Goal: Task Accomplishment & Management: Use online tool/utility

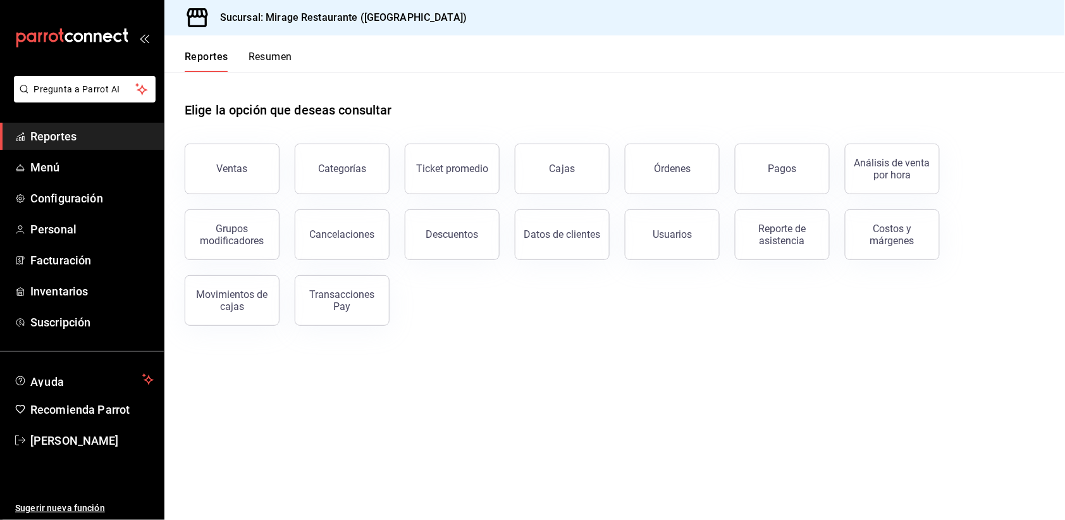
click at [279, 54] on button "Resumen" at bounding box center [270, 61] width 44 height 21
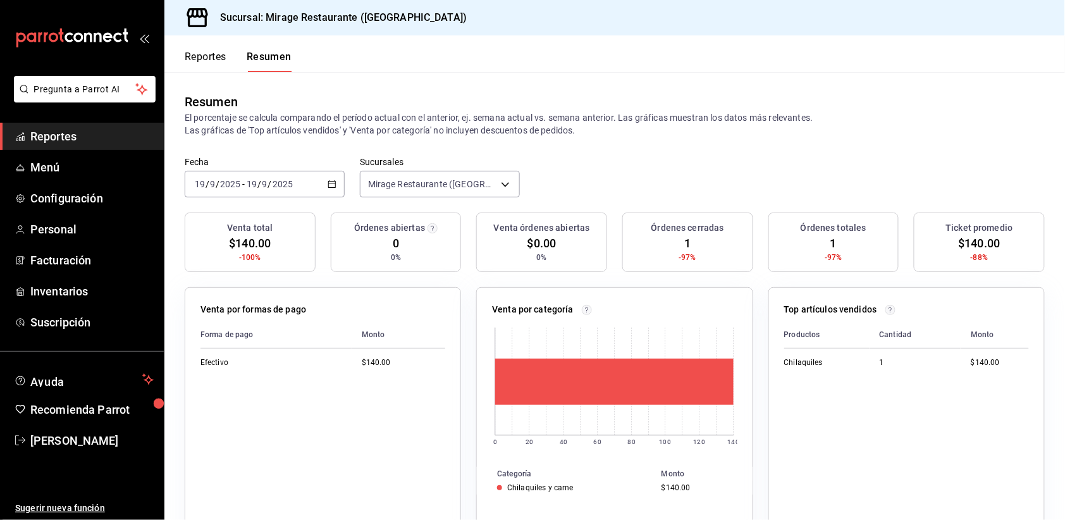
scroll to position [73, 0]
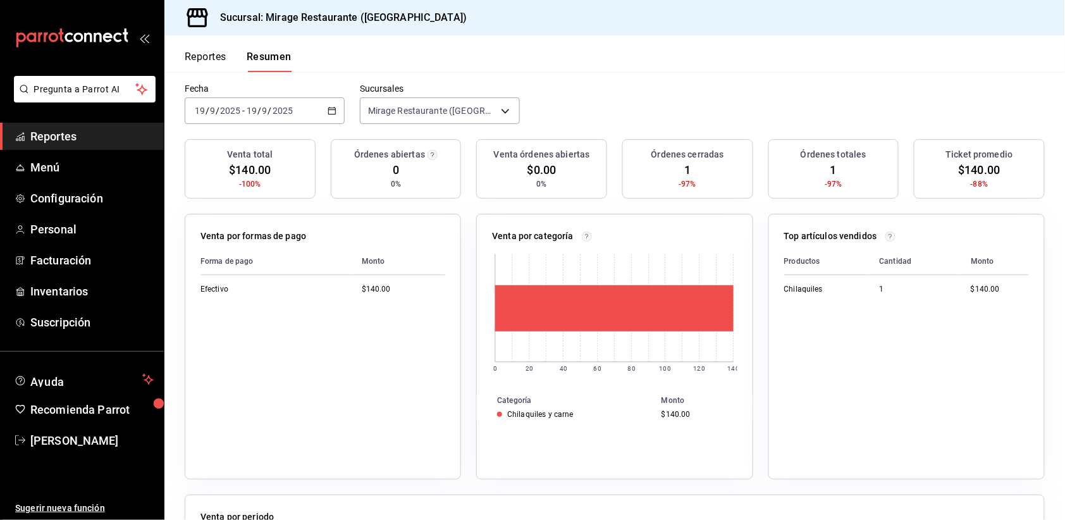
click at [47, 137] on span "Reportes" at bounding box center [91, 136] width 123 height 17
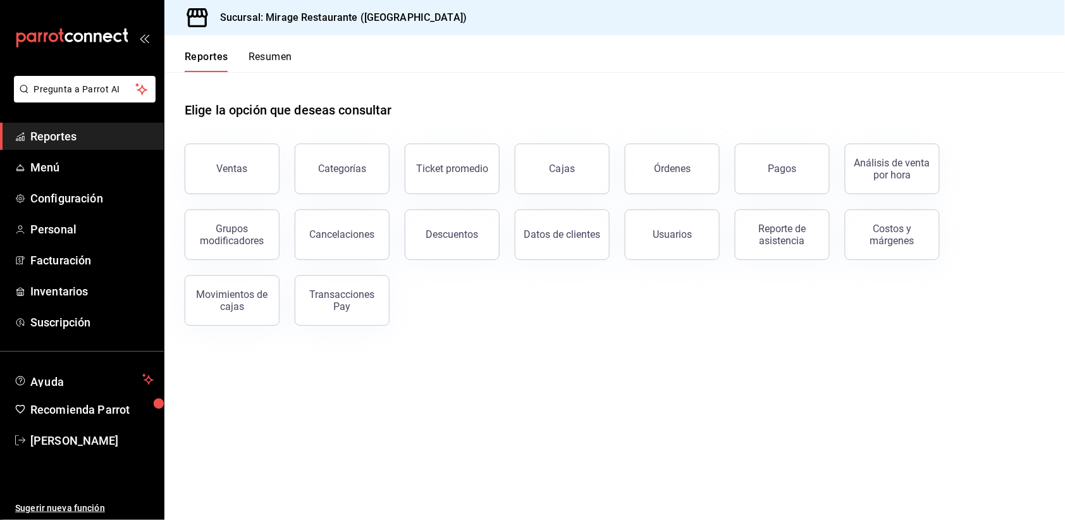
click at [272, 56] on button "Resumen" at bounding box center [270, 61] width 44 height 21
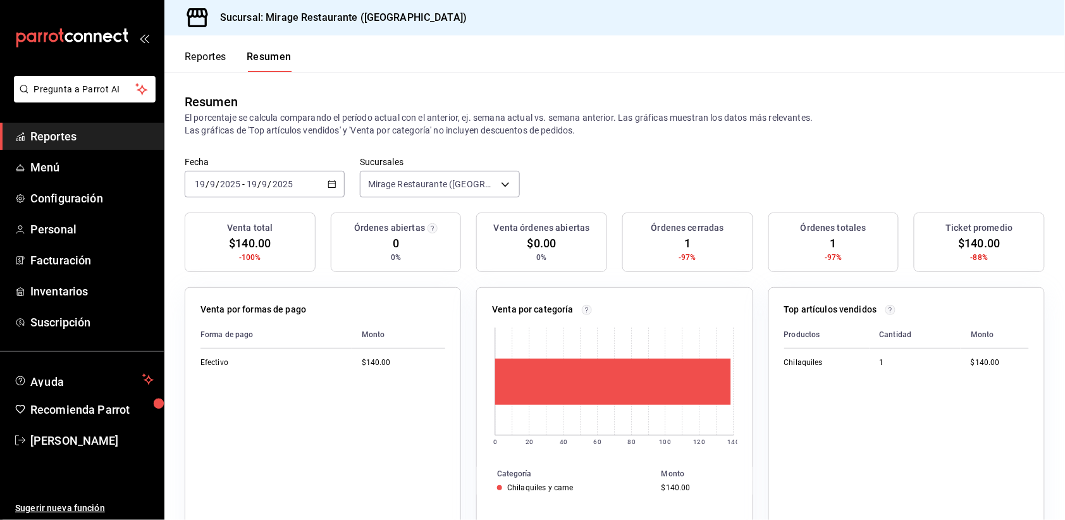
click at [287, 183] on input "2025" at bounding box center [282, 184] width 21 height 10
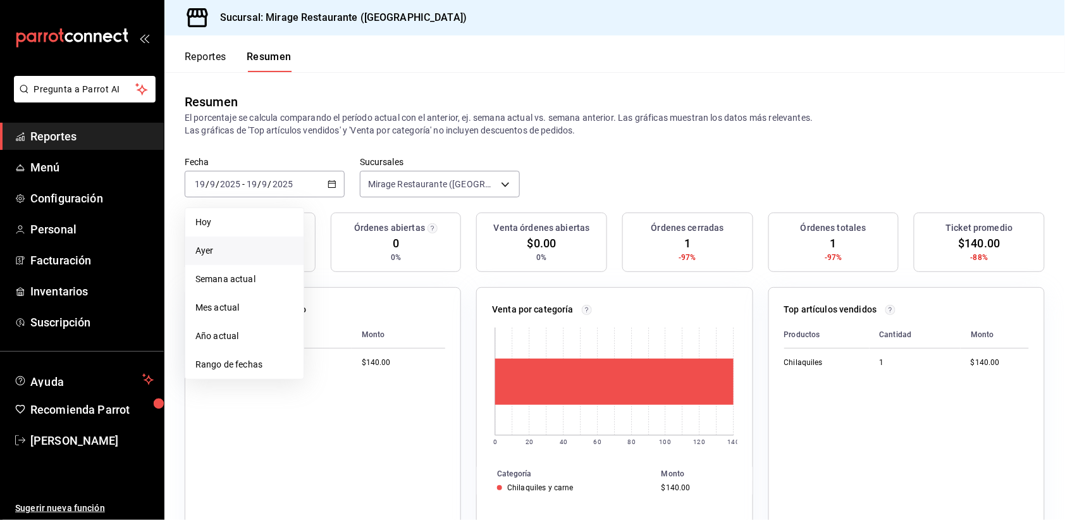
click at [256, 245] on span "Ayer" at bounding box center [244, 250] width 98 height 13
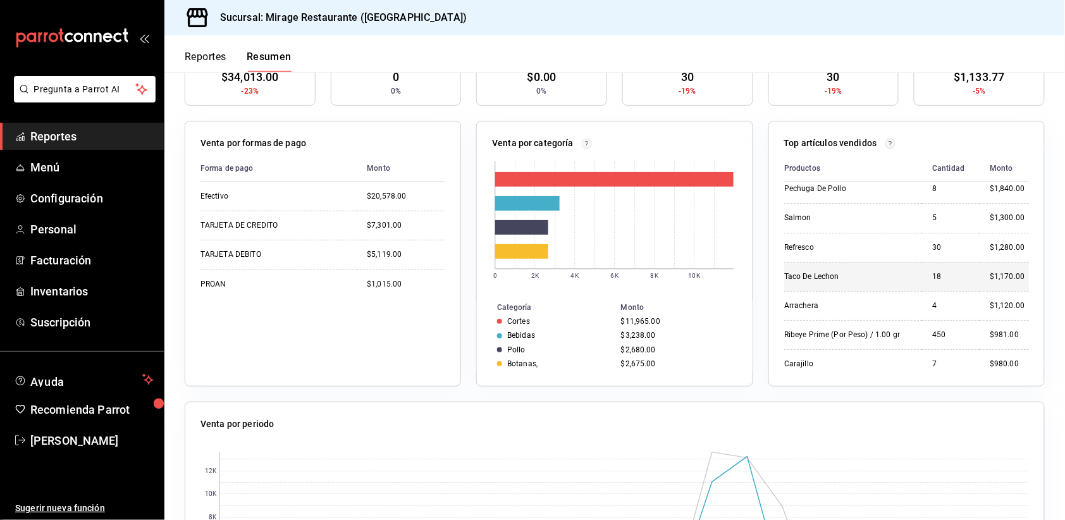
scroll to position [39, 0]
click at [76, 137] on span "Reportes" at bounding box center [91, 136] width 123 height 17
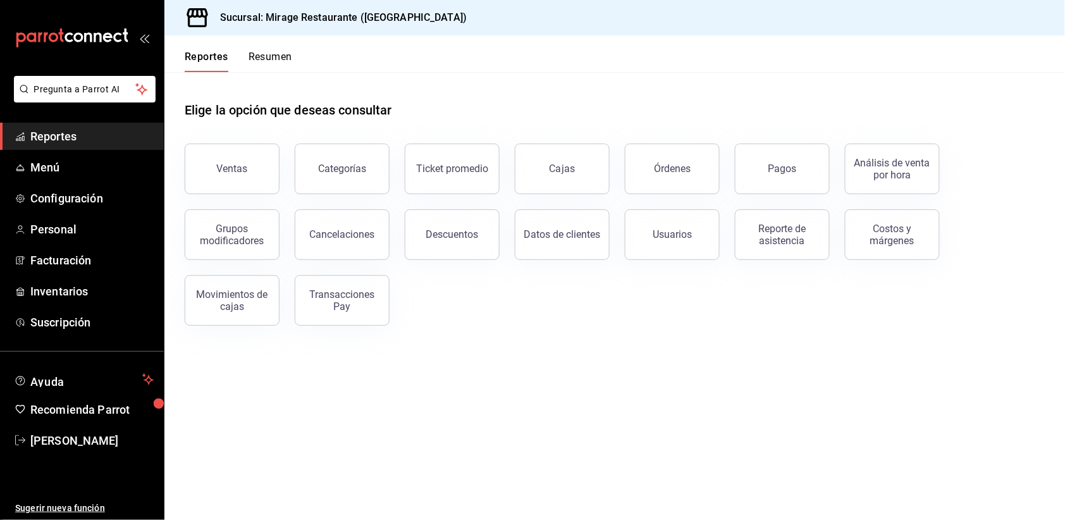
click at [288, 60] on button "Resumen" at bounding box center [270, 61] width 44 height 21
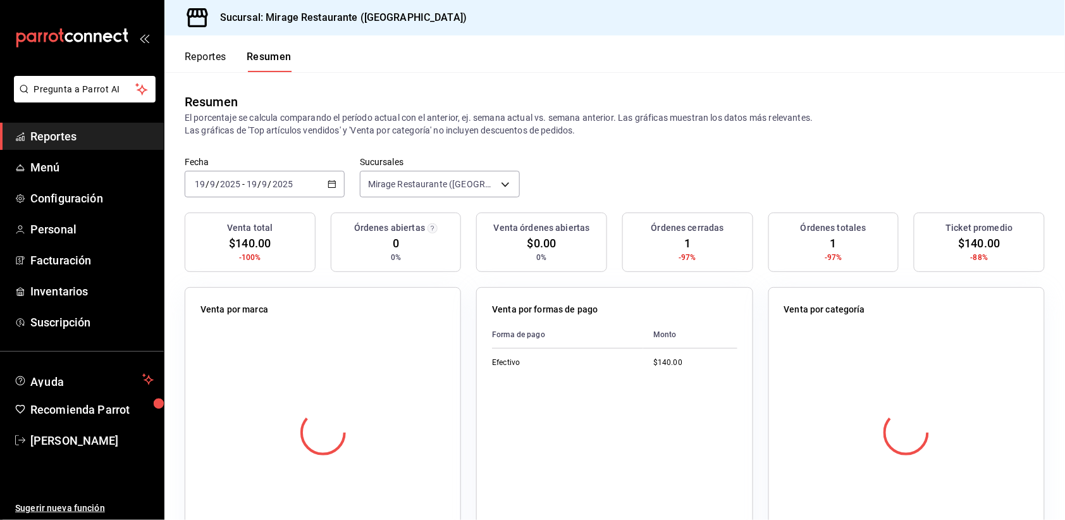
click at [291, 180] on input "2025" at bounding box center [282, 184] width 21 height 10
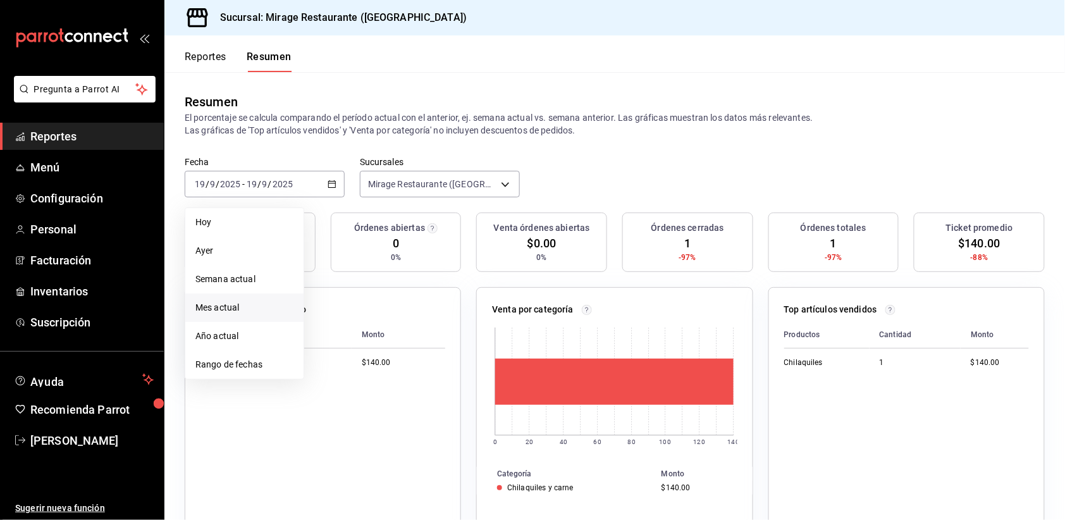
click at [254, 301] on span "Mes actual" at bounding box center [244, 307] width 98 height 13
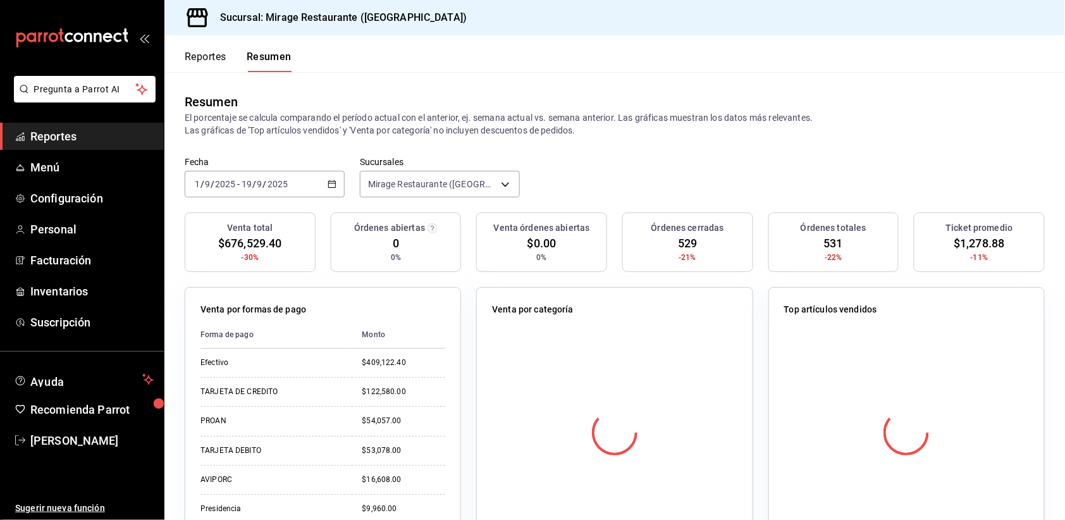
click at [248, 235] on span "$676,529.40" at bounding box center [249, 243] width 63 height 17
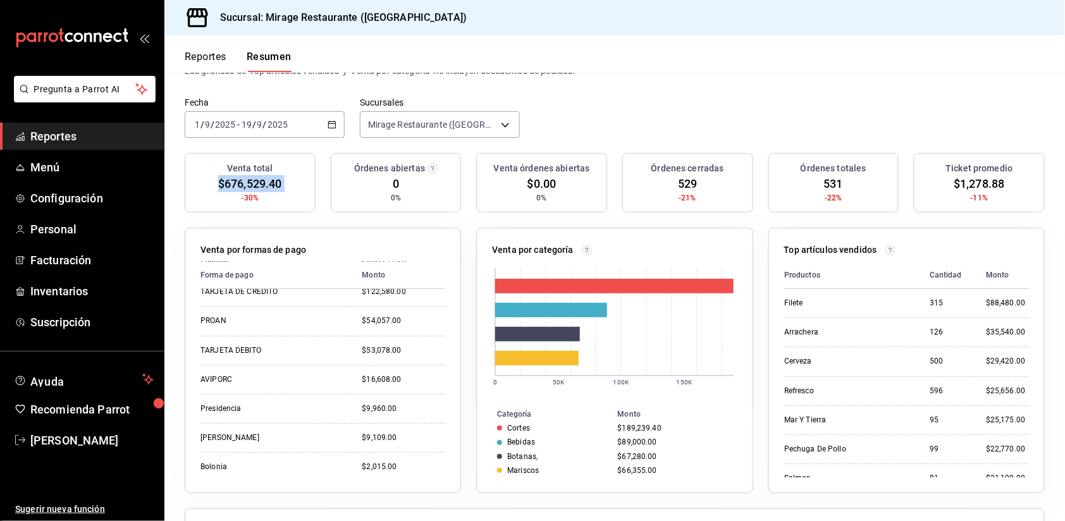
click at [199, 56] on button "Reportes" at bounding box center [206, 61] width 42 height 21
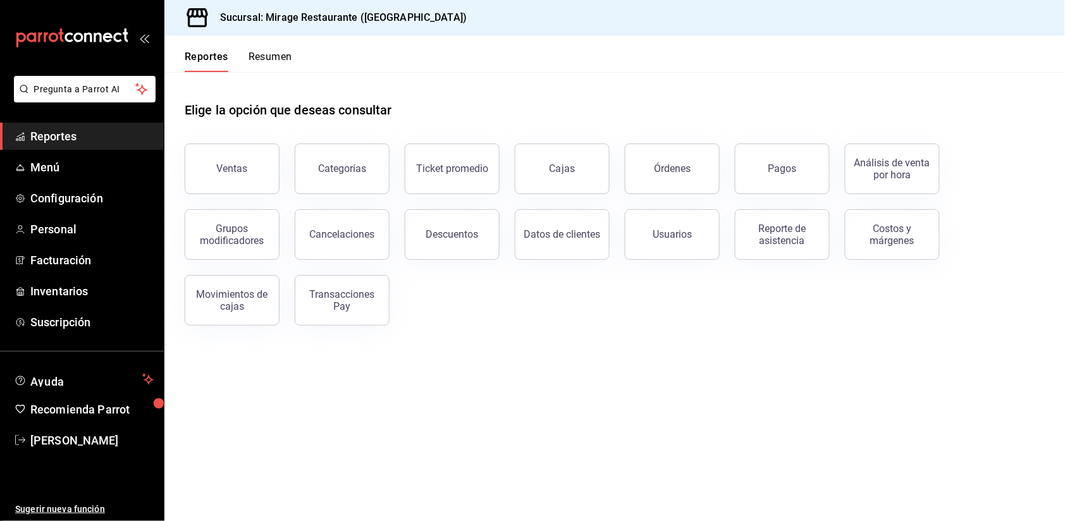
click at [264, 51] on button "Resumen" at bounding box center [270, 61] width 44 height 21
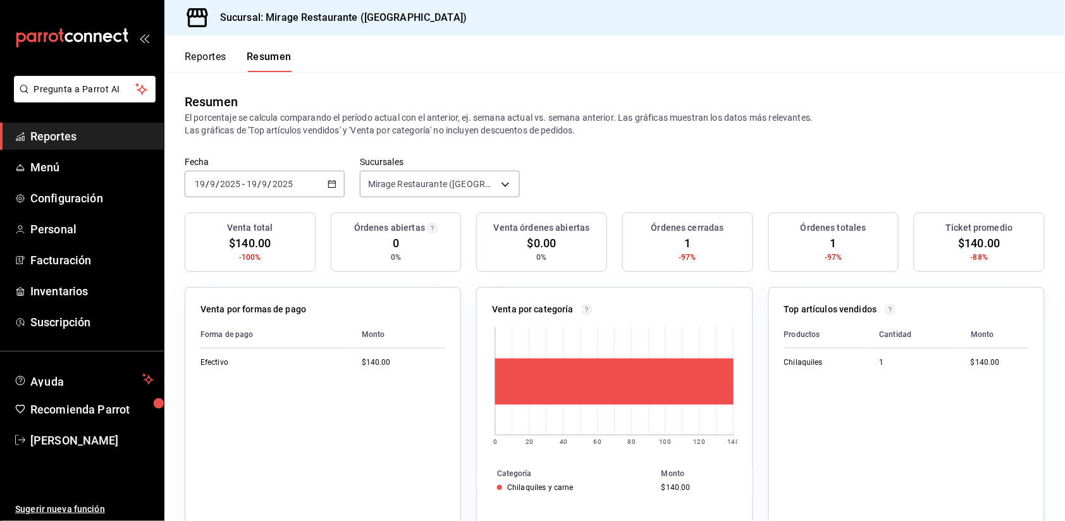
click at [197, 57] on button "Reportes" at bounding box center [206, 61] width 42 height 21
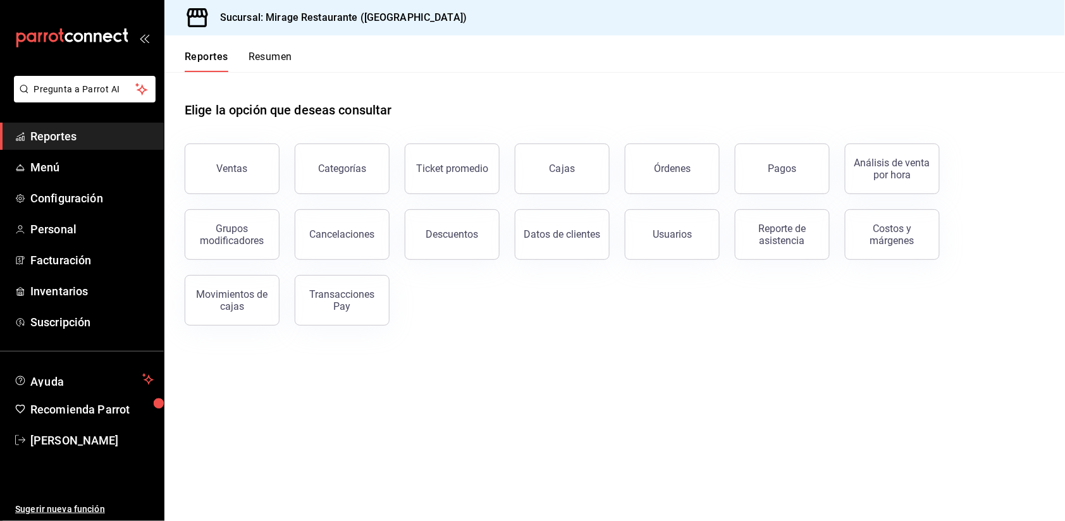
click at [263, 51] on button "Resumen" at bounding box center [270, 61] width 44 height 21
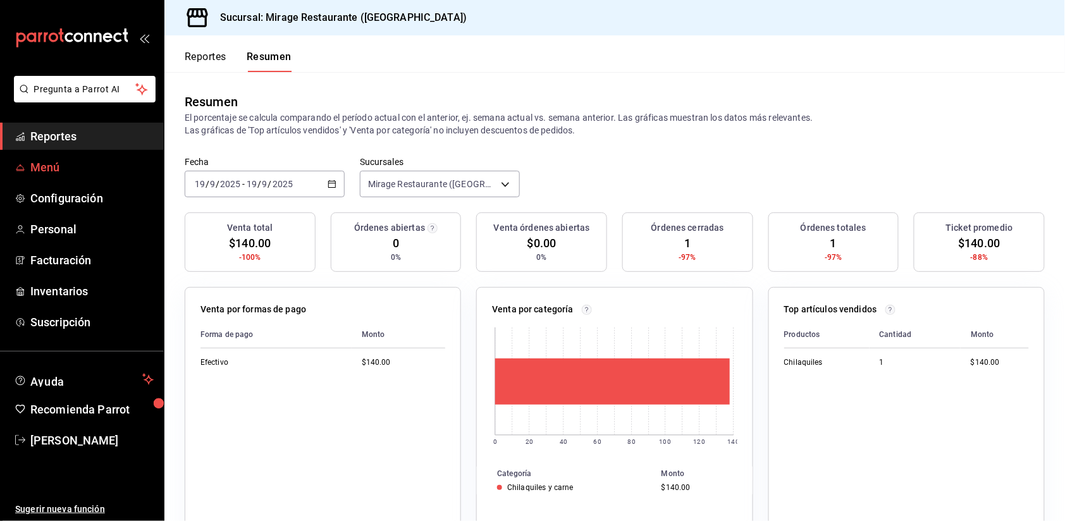
click at [52, 165] on span "Menú" at bounding box center [91, 167] width 123 height 17
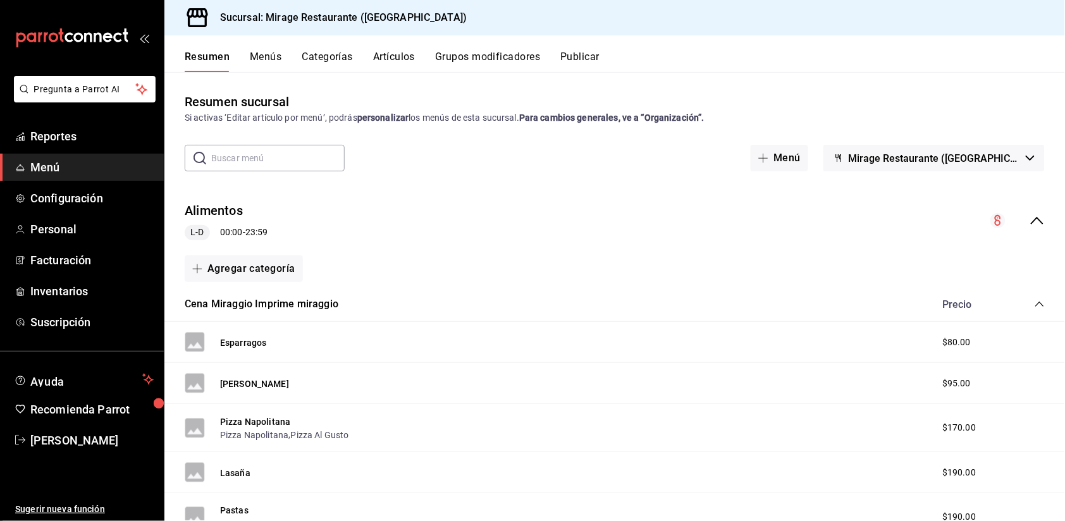
click at [301, 157] on input "text" at bounding box center [277, 157] width 133 height 25
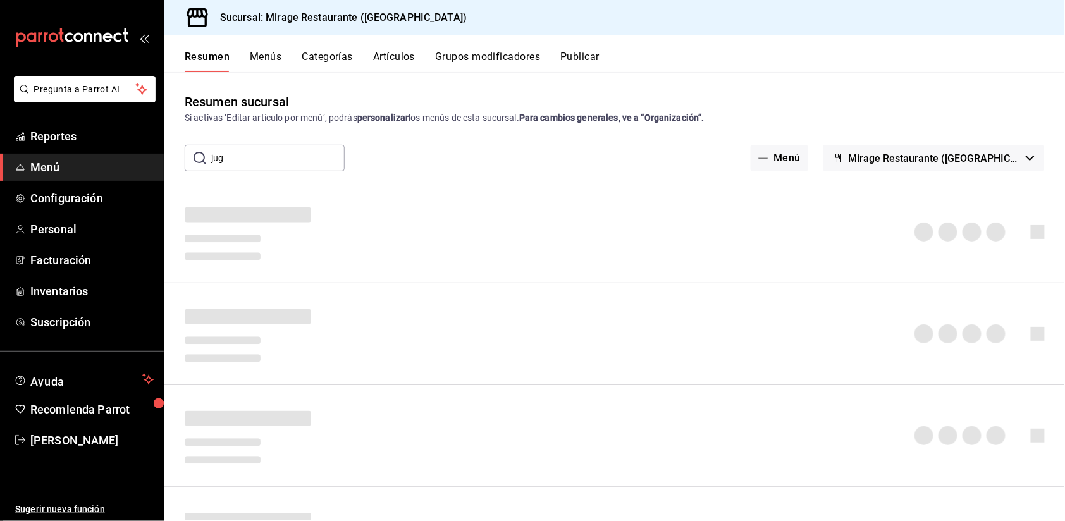
type input "jugo"
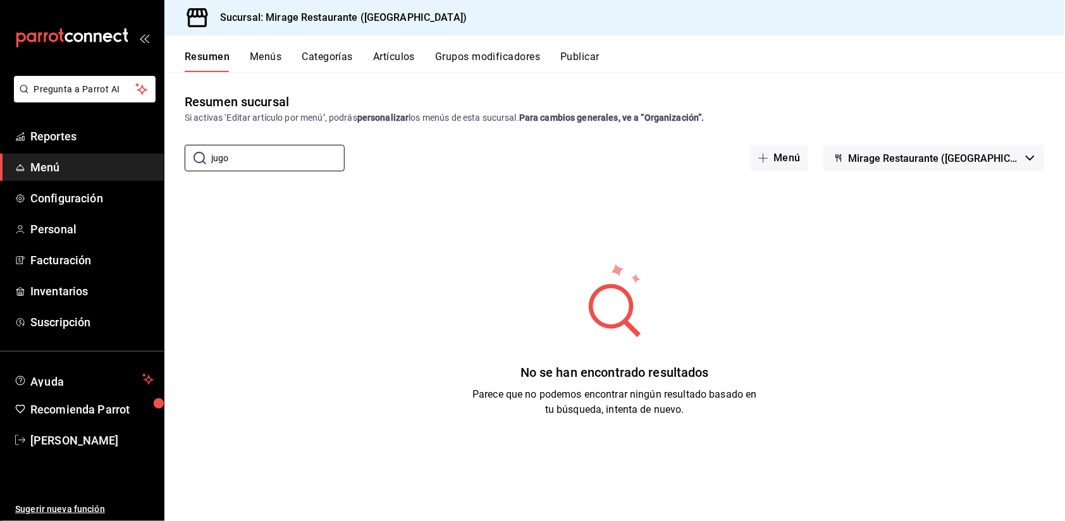
click at [396, 58] on button "Artículos" at bounding box center [394, 61] width 42 height 21
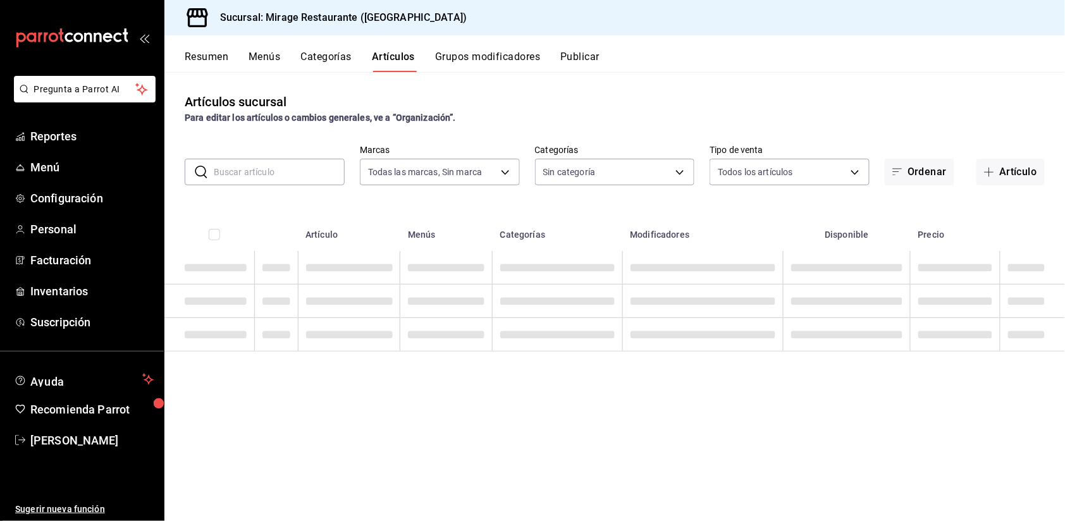
type input "fd44f9d9-2552-44ba-a783-b01c8222cad6"
click at [292, 176] on input "text" at bounding box center [279, 171] width 131 height 25
type input "d5d6632e-e93b-488b-b89c-05f99fab0c1f,7ad0b233-2887-4082-a763-91e1e8206cf5,bf34e…"
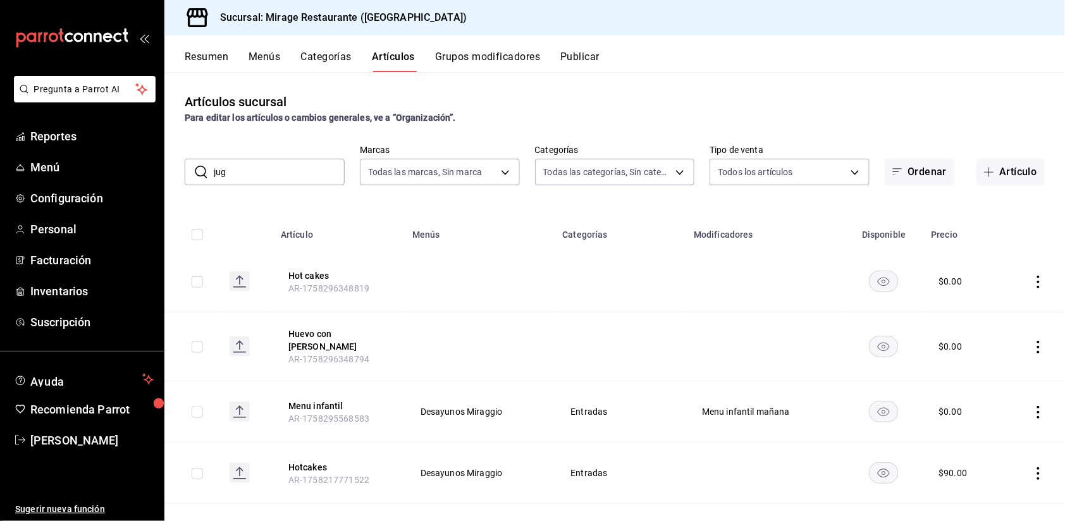
type input "jugo"
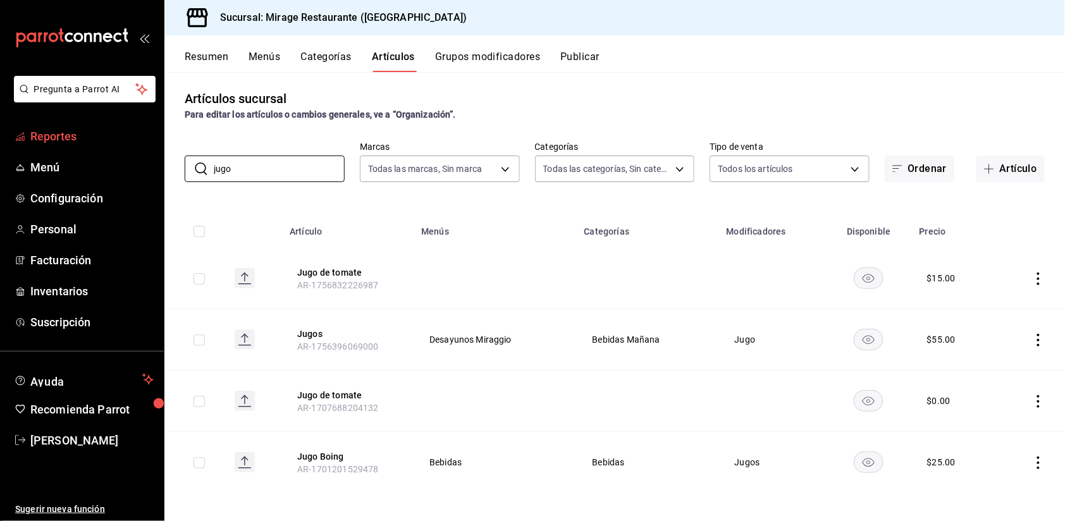
click at [66, 128] on span "Reportes" at bounding box center [91, 136] width 123 height 17
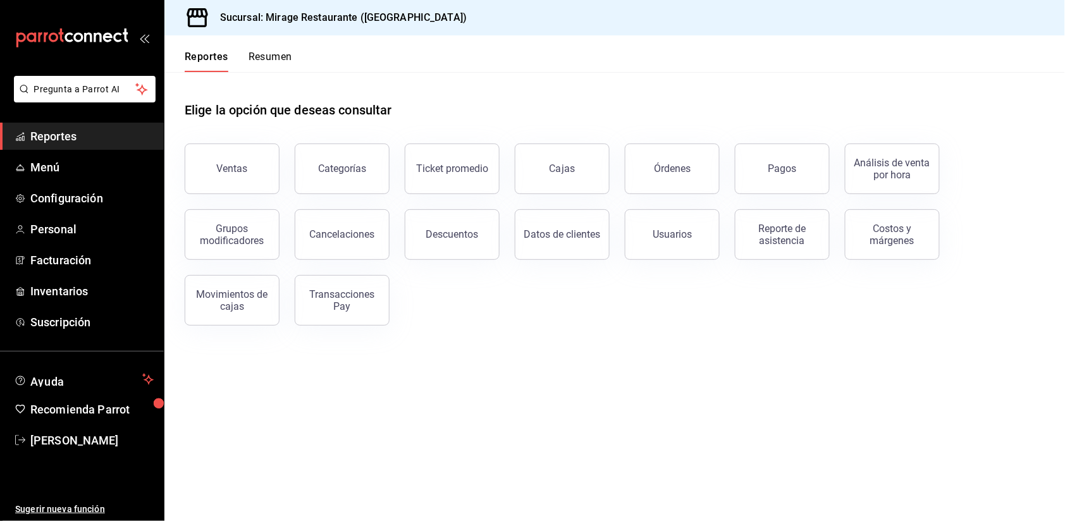
click at [275, 57] on button "Resumen" at bounding box center [270, 61] width 44 height 21
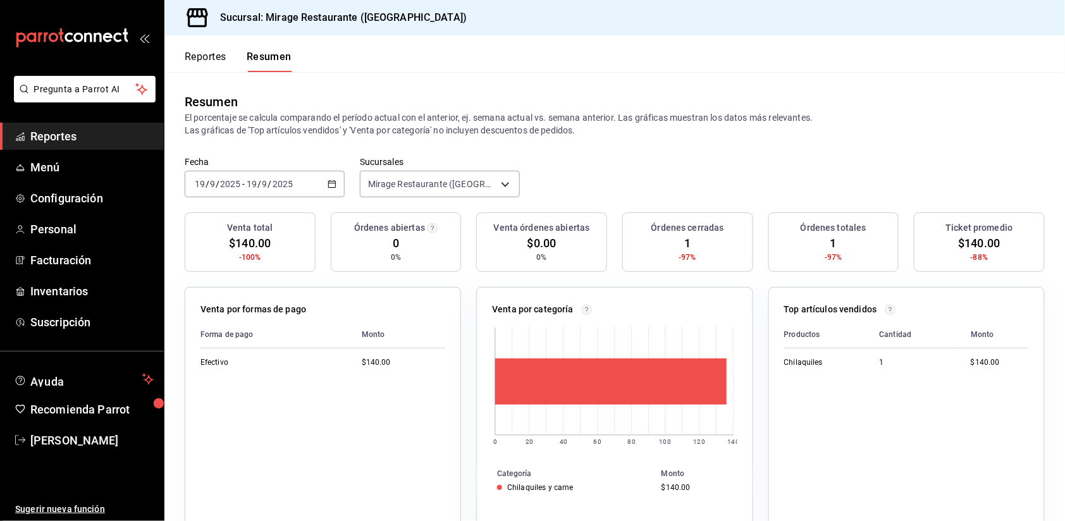
click at [204, 60] on button "Reportes" at bounding box center [206, 61] width 42 height 21
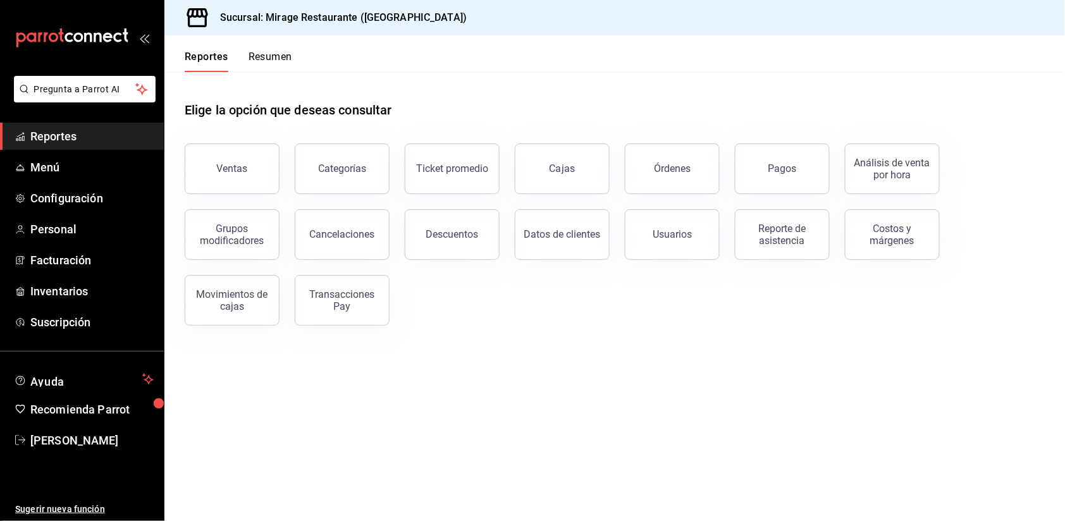
click at [99, 145] on link "Reportes" at bounding box center [82, 136] width 164 height 27
click at [68, 137] on span "Reportes" at bounding box center [91, 136] width 123 height 17
click at [281, 51] on button "Resumen" at bounding box center [270, 61] width 44 height 21
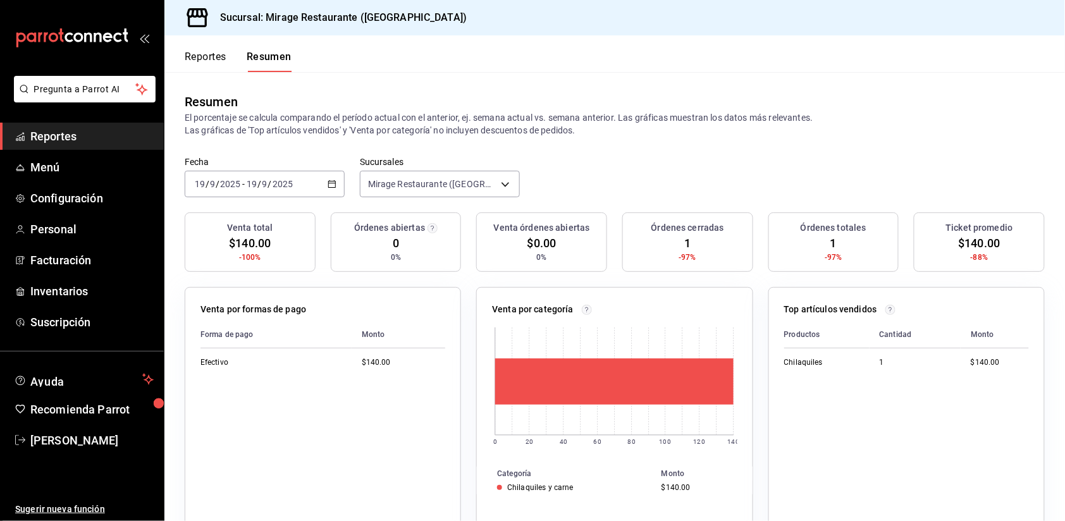
click at [280, 181] on input "2025" at bounding box center [282, 184] width 21 height 10
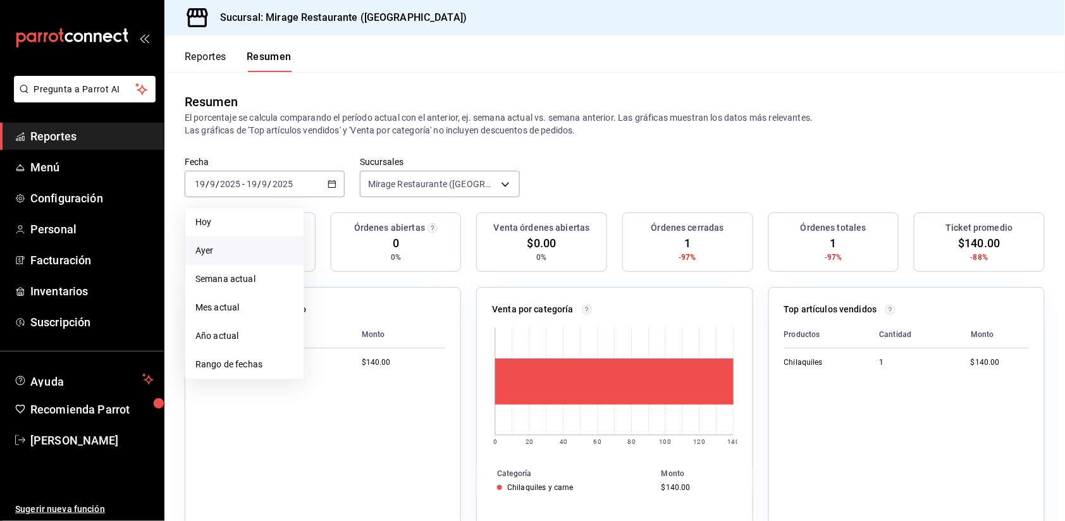
click at [260, 247] on span "Ayer" at bounding box center [244, 250] width 98 height 13
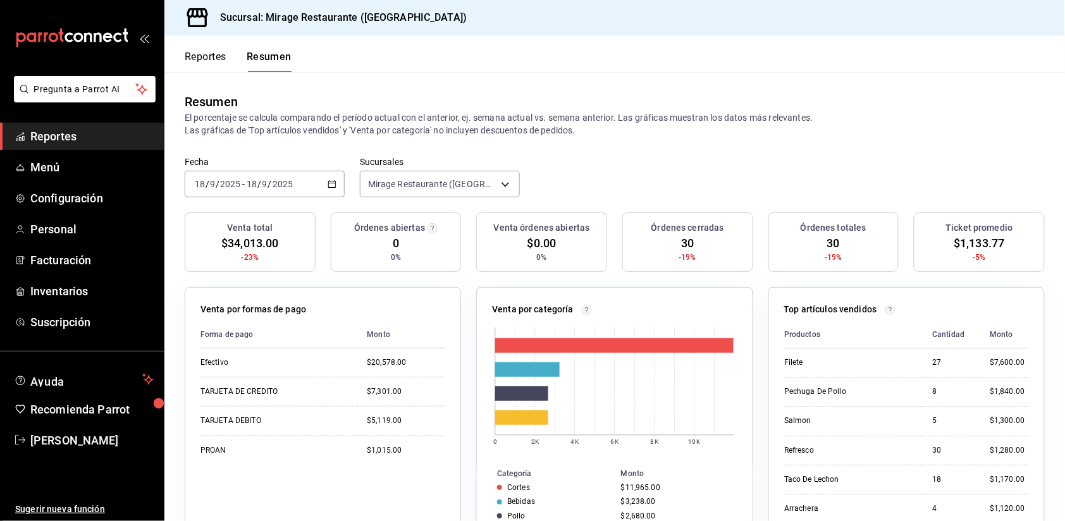
click at [217, 60] on button "Reportes" at bounding box center [206, 61] width 42 height 21
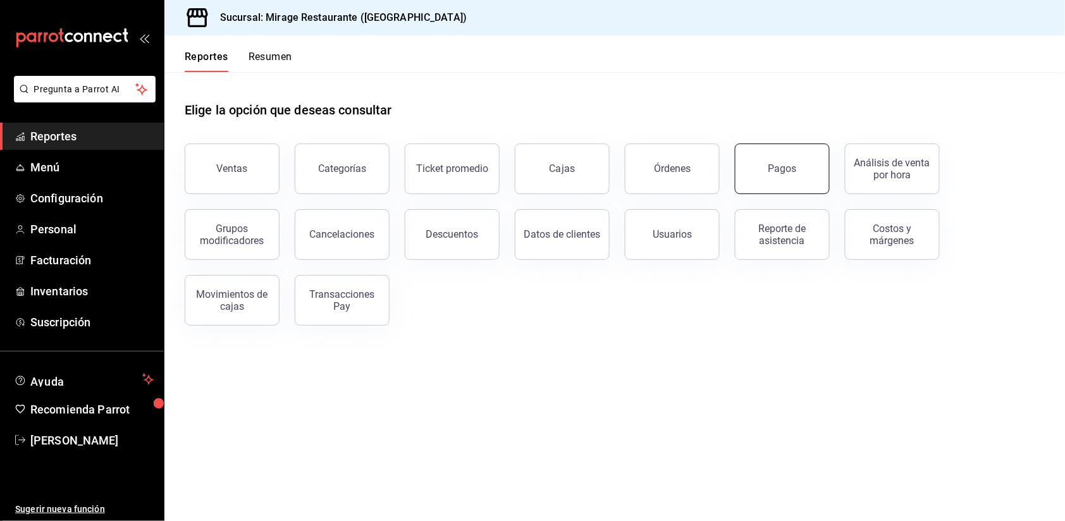
click at [783, 176] on button "Pagos" at bounding box center [782, 169] width 95 height 51
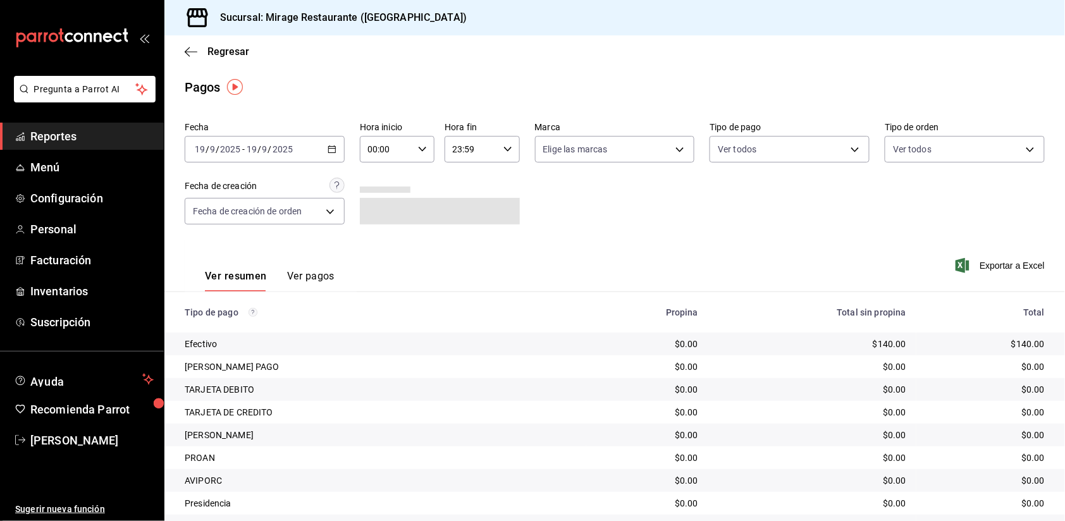
click at [331, 142] on div "2025-09-19 19 / 9 / 2025 - 2025-09-19 19 / 9 / 2025" at bounding box center [265, 149] width 160 height 27
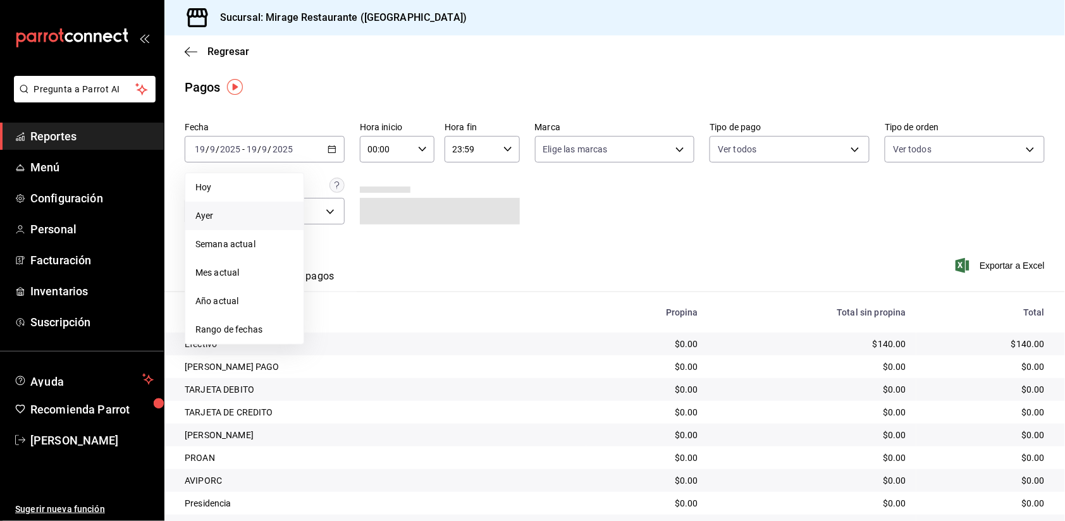
click at [246, 205] on li "Ayer" at bounding box center [244, 216] width 118 height 28
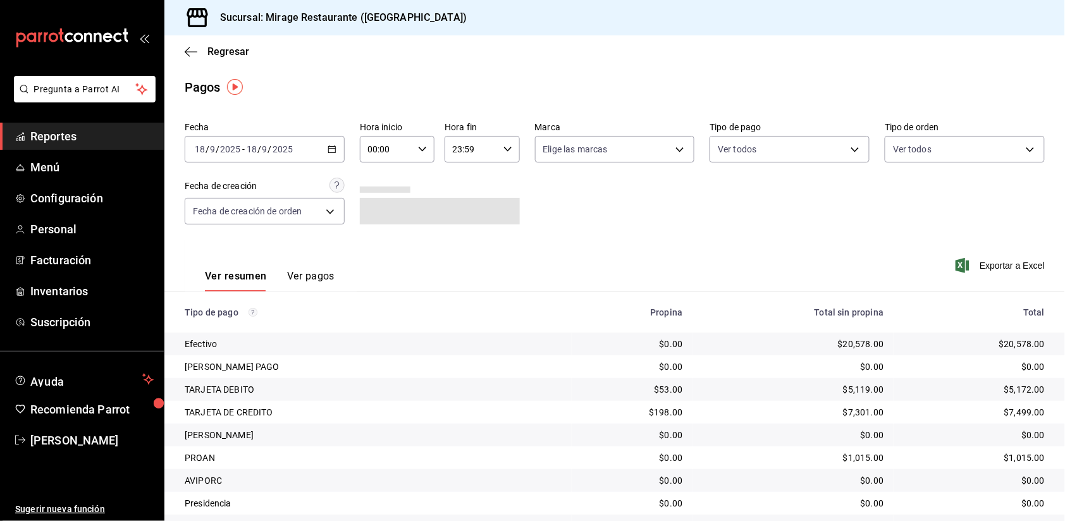
click at [314, 271] on button "Ver pagos" at bounding box center [310, 280] width 47 height 21
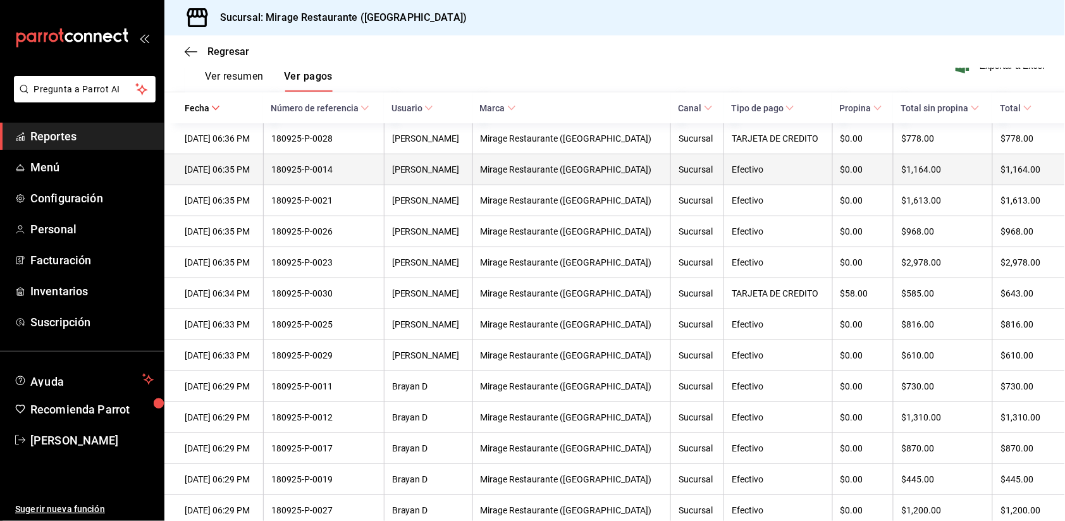
scroll to position [197, 0]
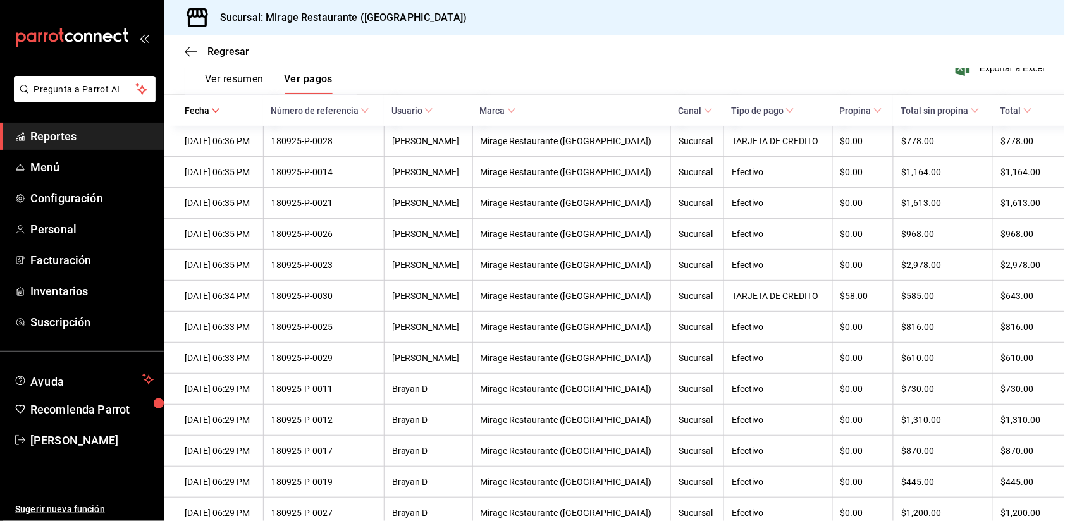
click at [369, 111] on span "Número de referencia" at bounding box center [320, 111] width 99 height 10
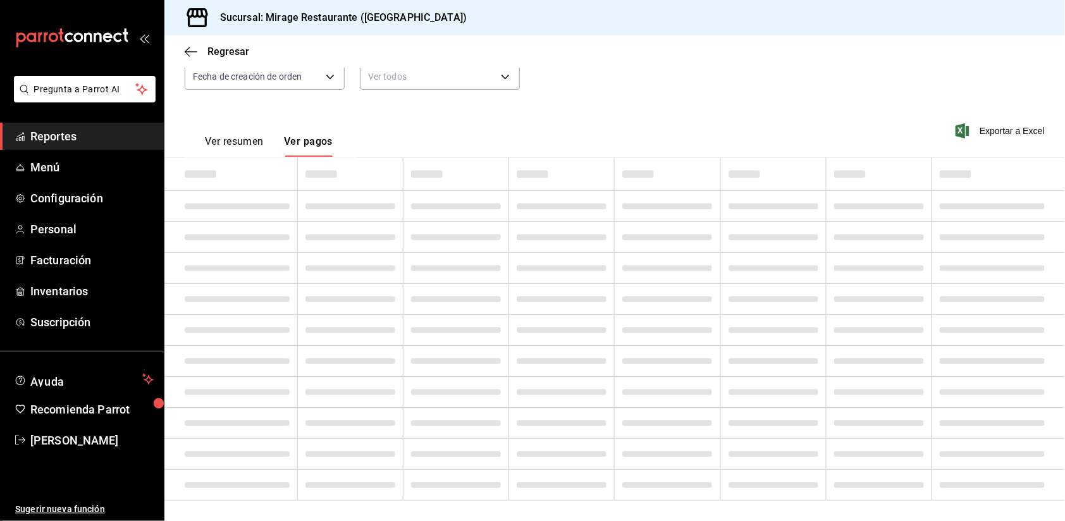
scroll to position [137, 0]
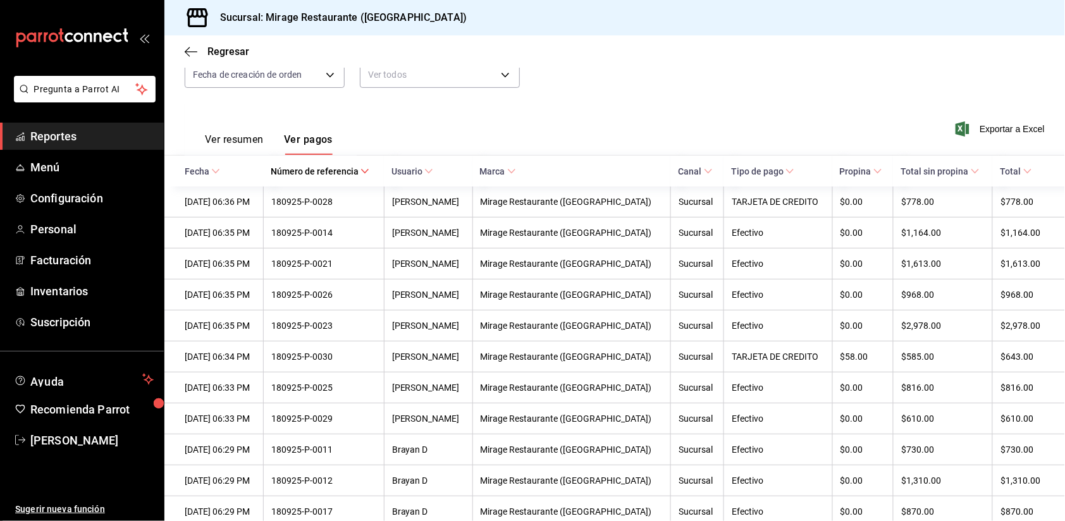
click at [209, 172] on span "Fecha" at bounding box center [202, 171] width 35 height 10
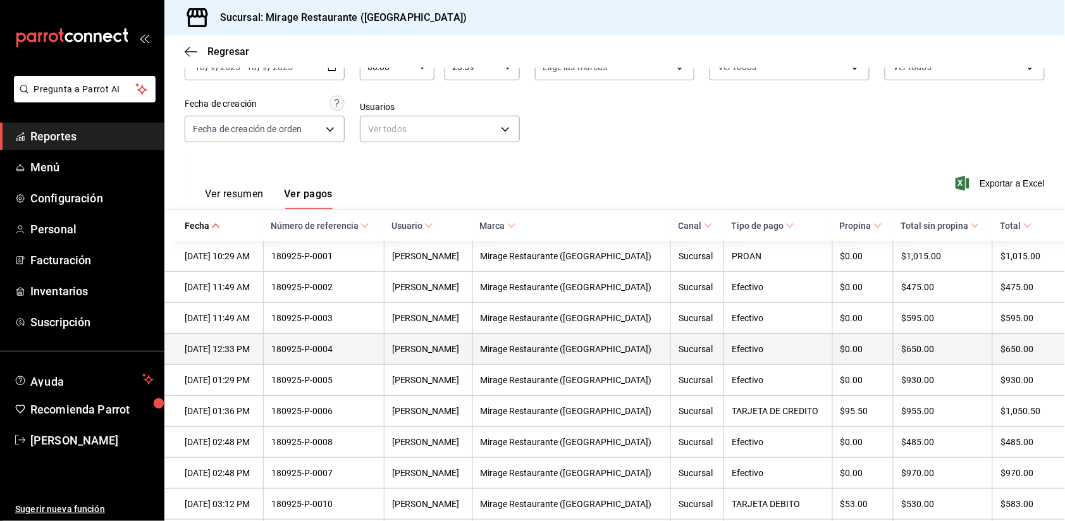
scroll to position [0, 7]
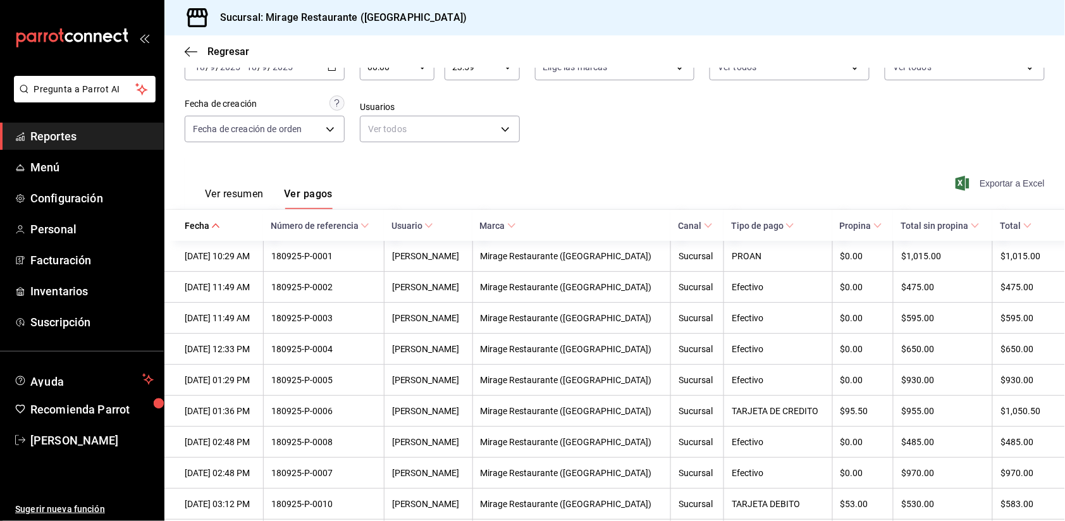
click at [985, 178] on span "Exportar a Excel" at bounding box center [1001, 183] width 87 height 15
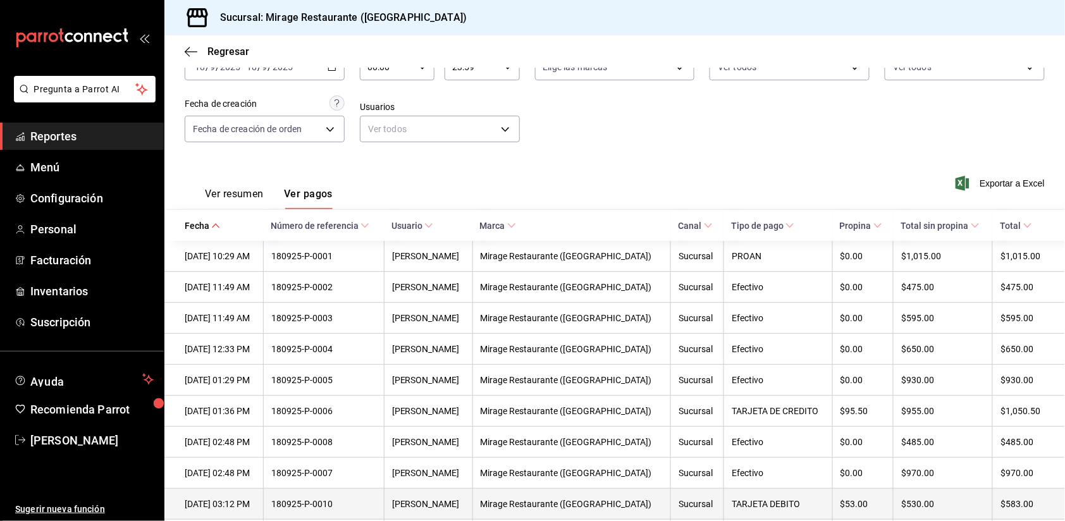
click at [979, 454] on th "$485.00" at bounding box center [942, 442] width 99 height 31
